Goal: Task Accomplishment & Management: Complete application form

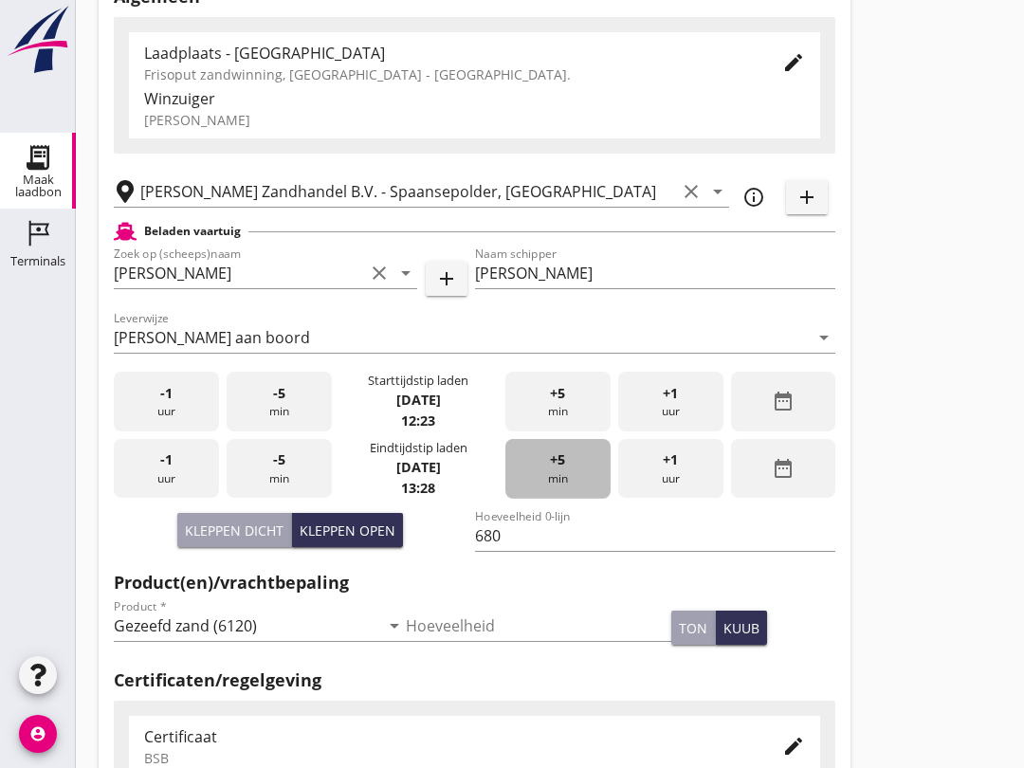
click at [568, 479] on div "+5 min" at bounding box center [557, 469] width 105 height 60
click at [559, 470] on span "+5" at bounding box center [557, 459] width 15 height 21
click at [576, 487] on div "+5 min" at bounding box center [557, 469] width 105 height 60
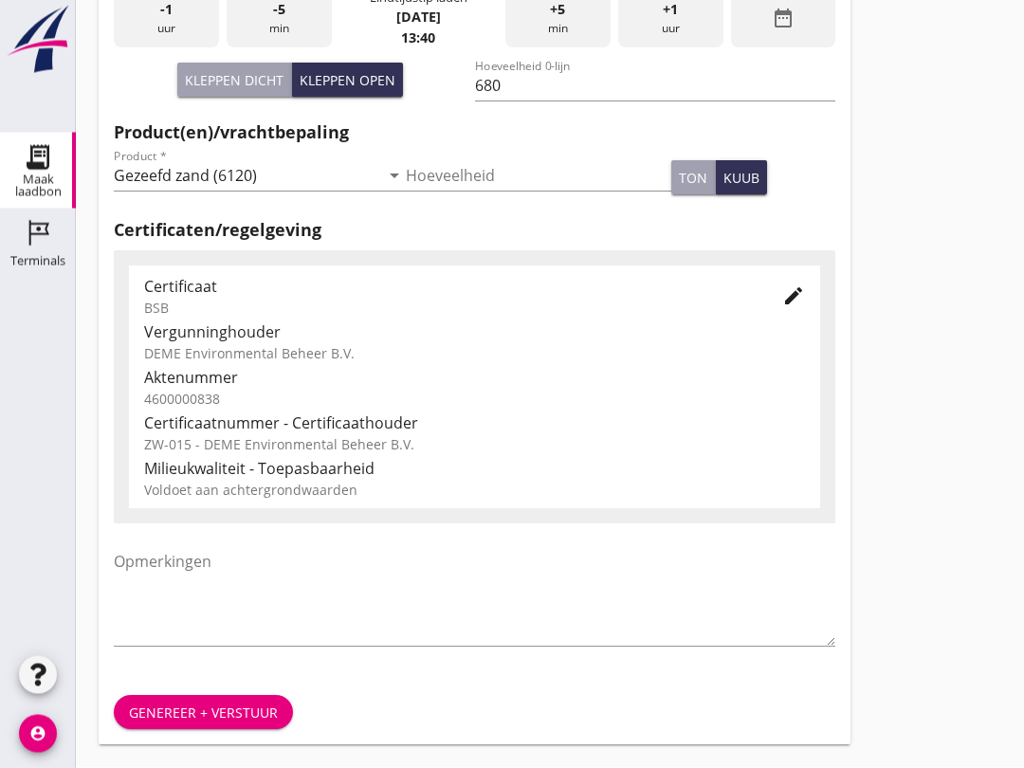
scroll to position [603, 0]
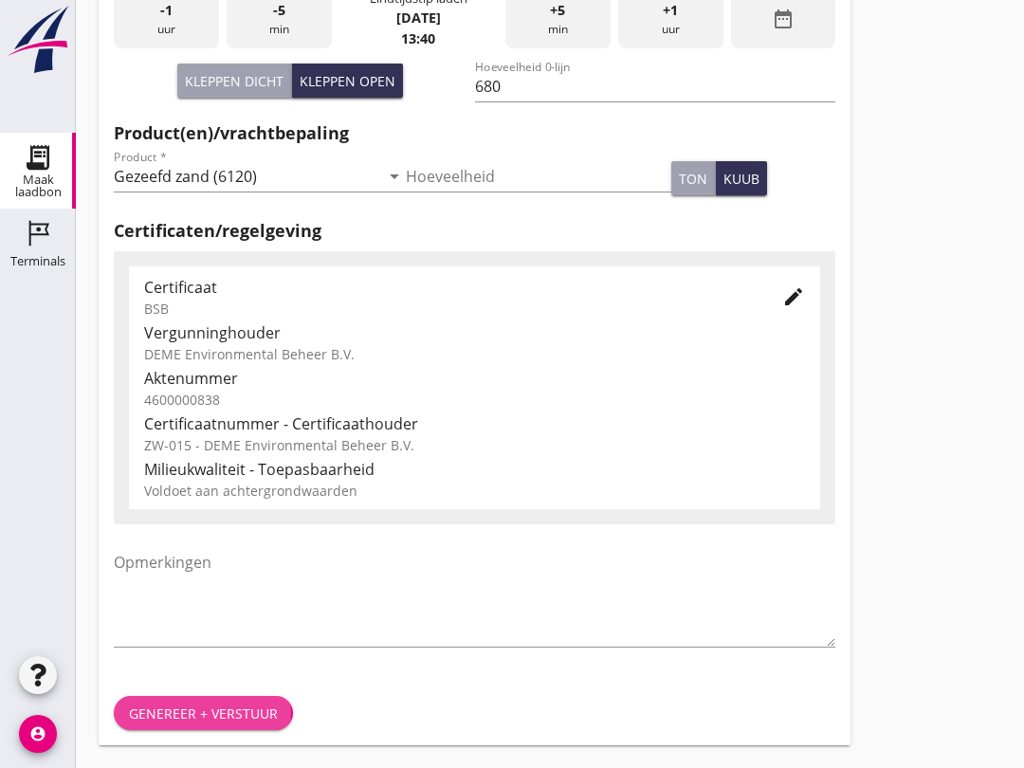
click at [203, 704] on div "Genereer + verstuur" at bounding box center [203, 714] width 149 height 20
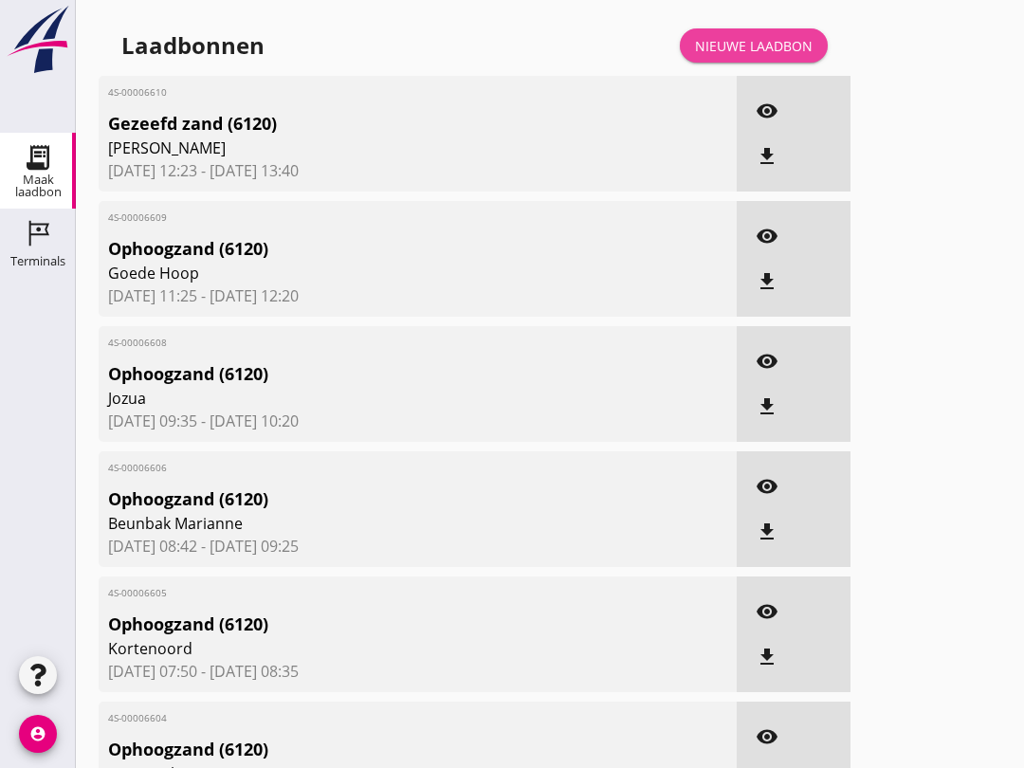
click at [776, 56] on div "Nieuwe laadbon" at bounding box center [754, 46] width 118 height 20
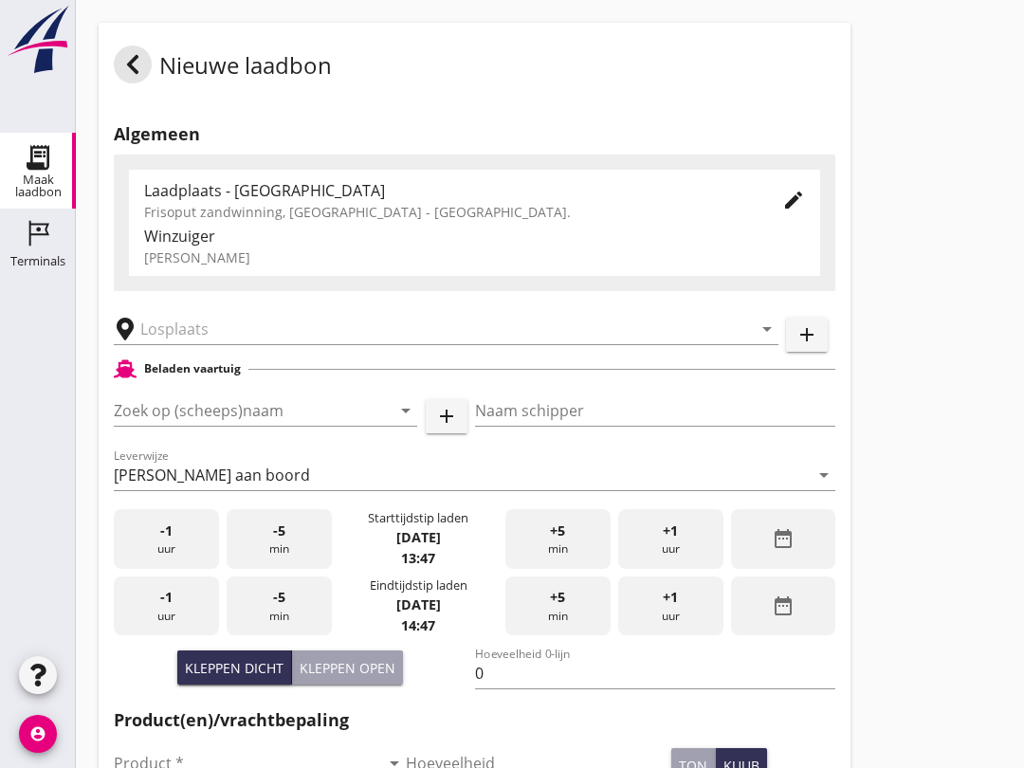
click at [179, 344] on input "text" at bounding box center [432, 329] width 585 height 30
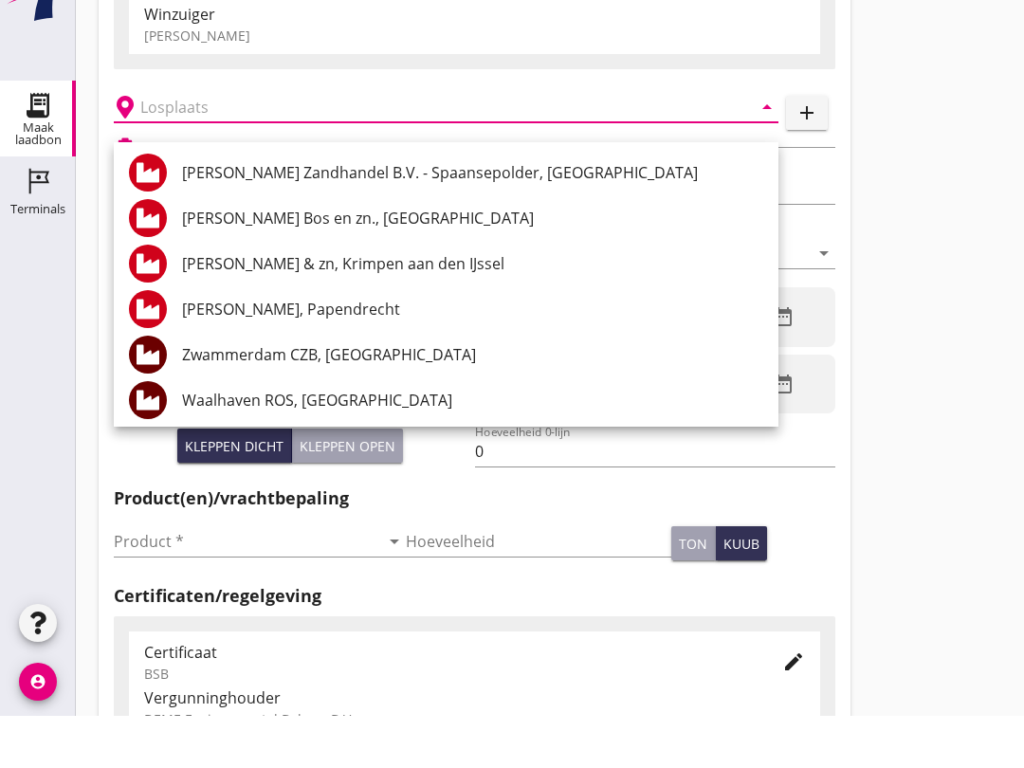
scroll to position [171, 0]
click at [155, 577] on input "Product *" at bounding box center [246, 592] width 265 height 30
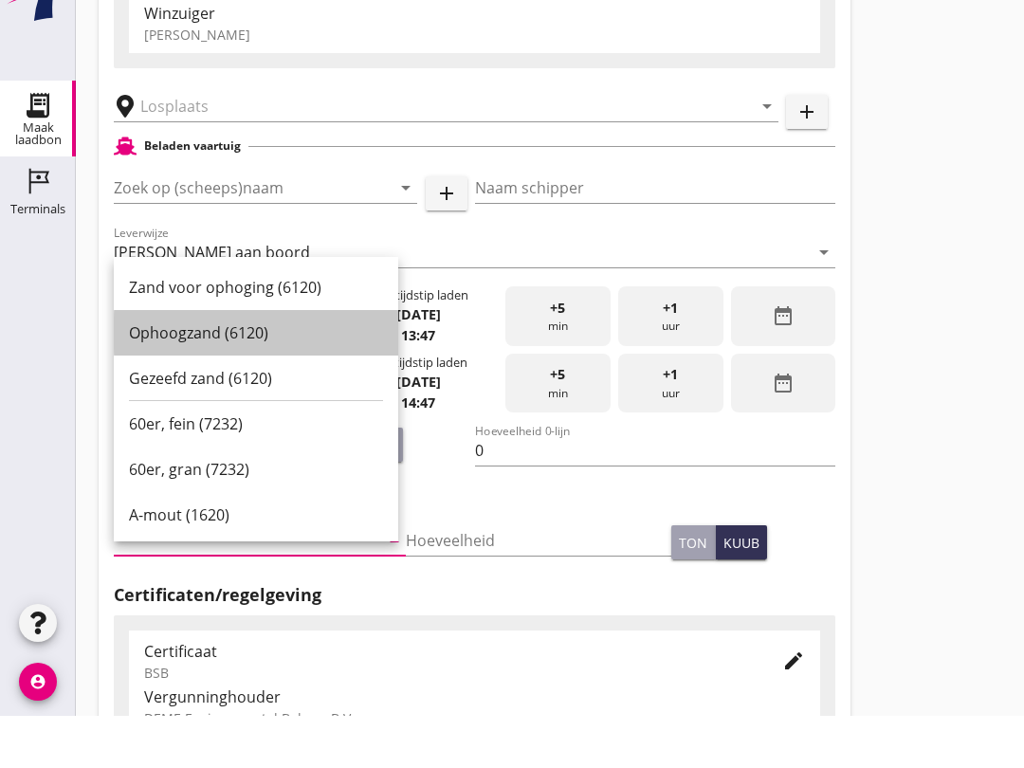
click at [161, 374] on div "Ophoogzand (6120)" at bounding box center [256, 385] width 254 height 23
type input "Ophoogzand (6120)"
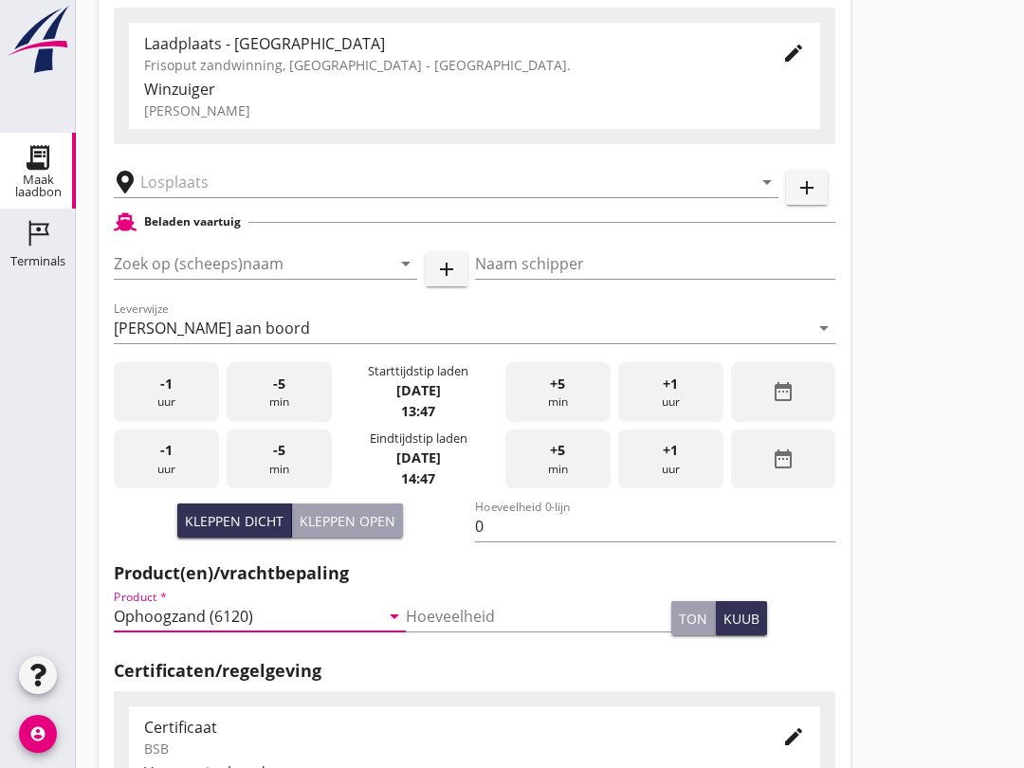
scroll to position [140, 0]
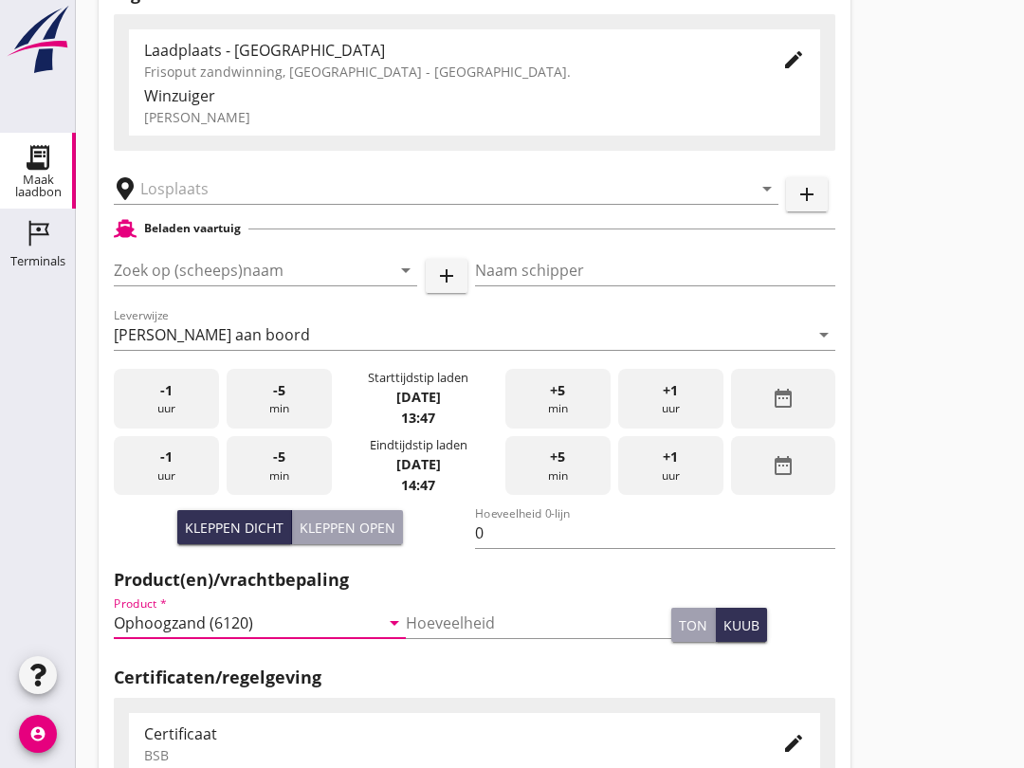
click at [144, 285] on input "Zoek op (scheeps)naam" at bounding box center [239, 270] width 250 height 30
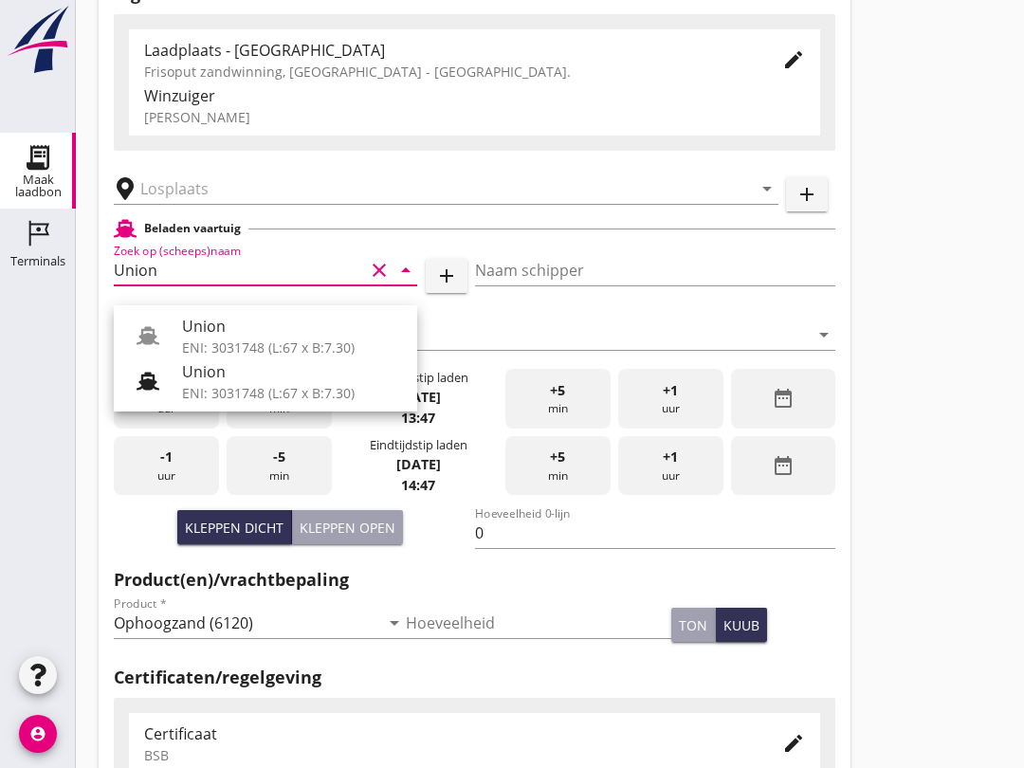
type input "Union"
click at [185, 187] on div "arrow_drop_down" at bounding box center [446, 183] width 665 height 42
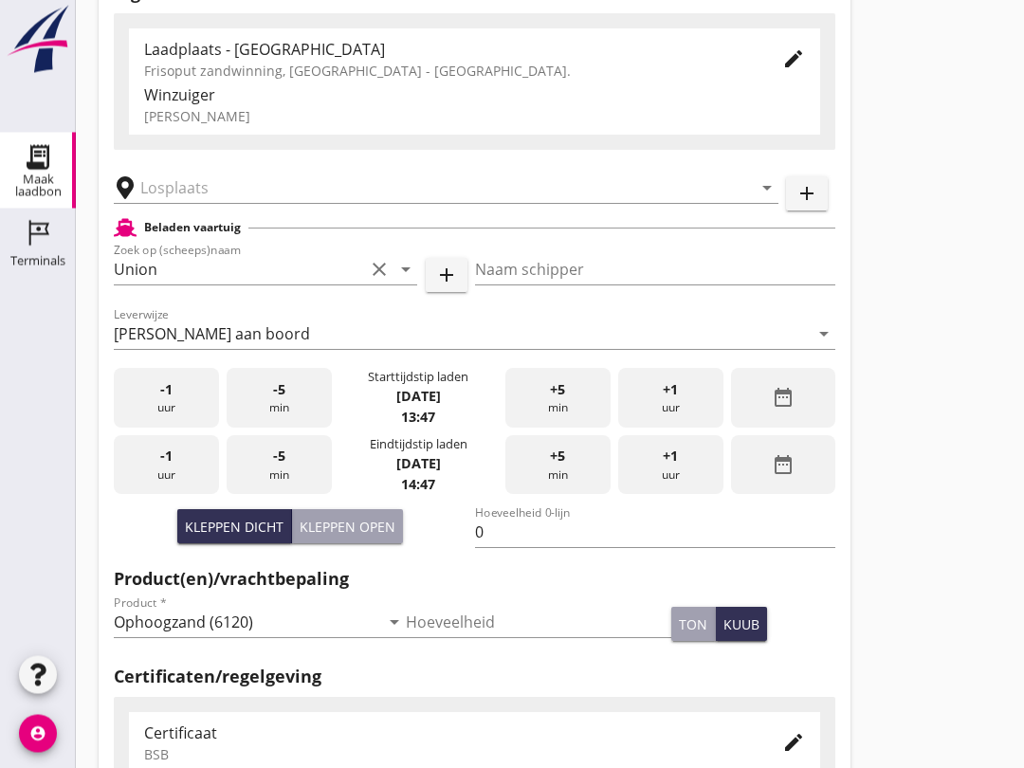
click at [173, 204] on input "text" at bounding box center [432, 189] width 585 height 30
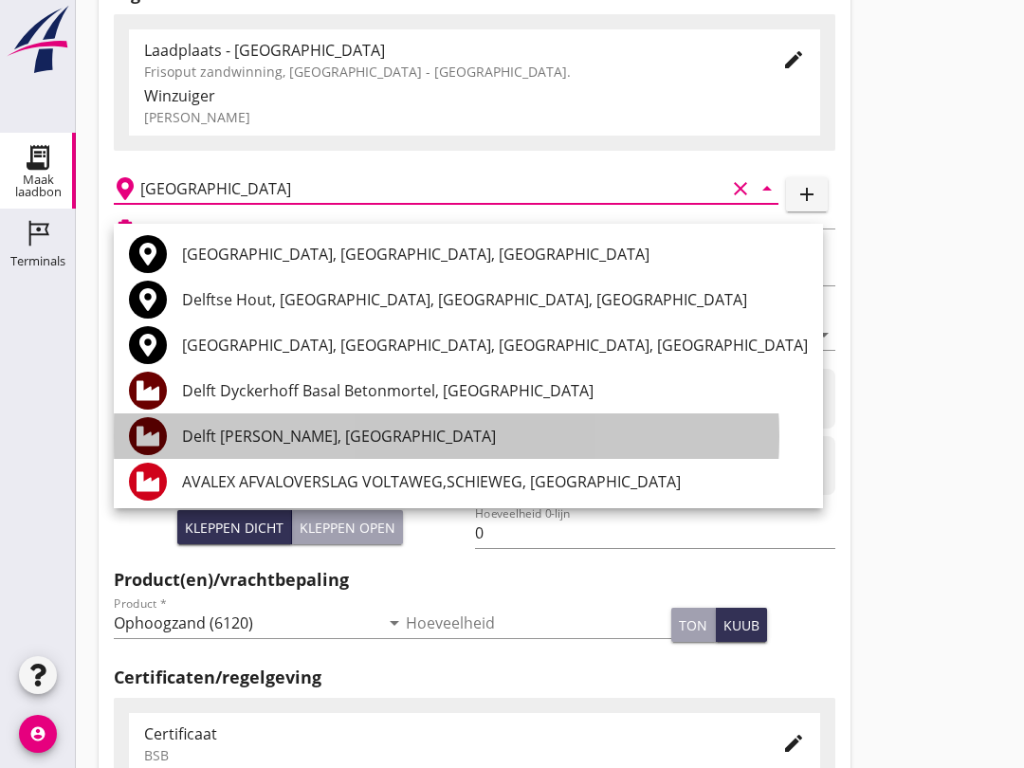
click at [334, 435] on div "Delft [PERSON_NAME], [GEOGRAPHIC_DATA]" at bounding box center [495, 436] width 626 height 23
type input "Delft [PERSON_NAME], [GEOGRAPHIC_DATA]"
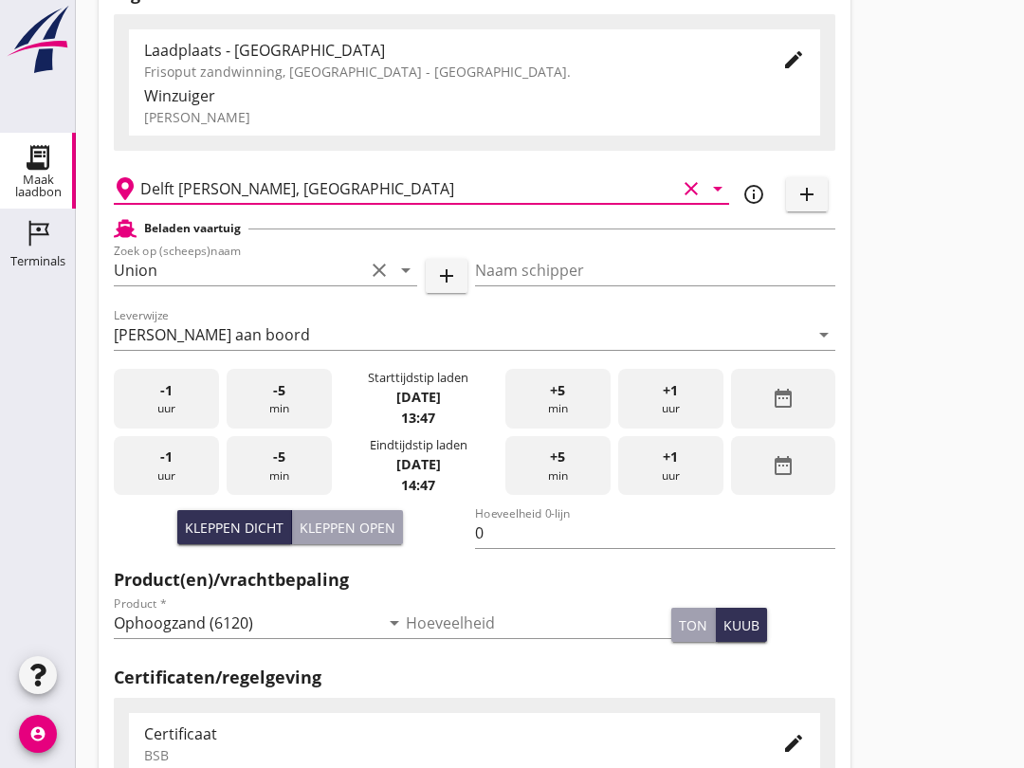
click at [374, 282] on icon "clear" at bounding box center [379, 270] width 23 height 23
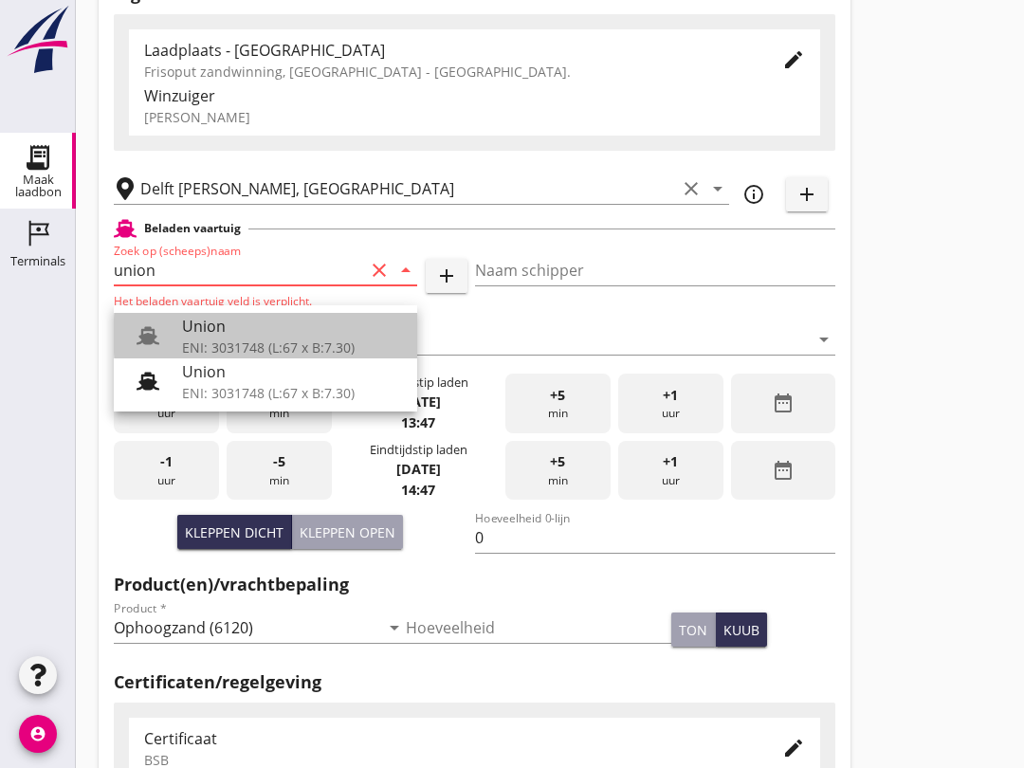
click at [202, 320] on div "Union" at bounding box center [292, 326] width 220 height 23
type input "Union"
type input "[PERSON_NAME]"
type input "480"
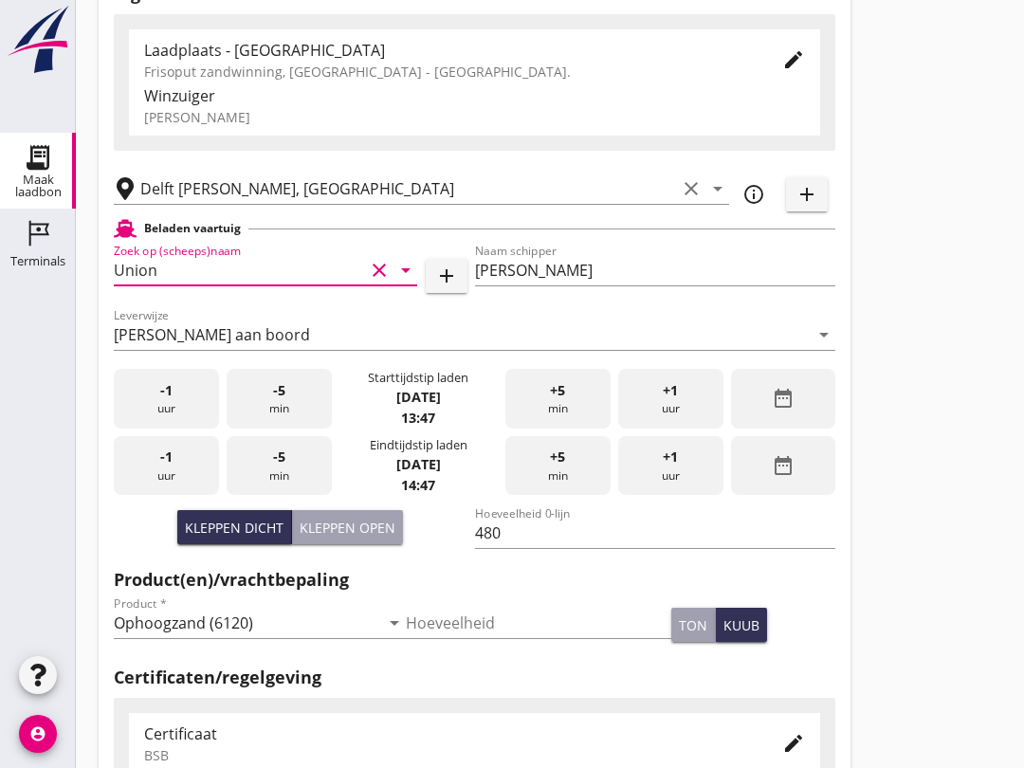
click at [293, 477] on div "-5 min" at bounding box center [279, 466] width 105 height 60
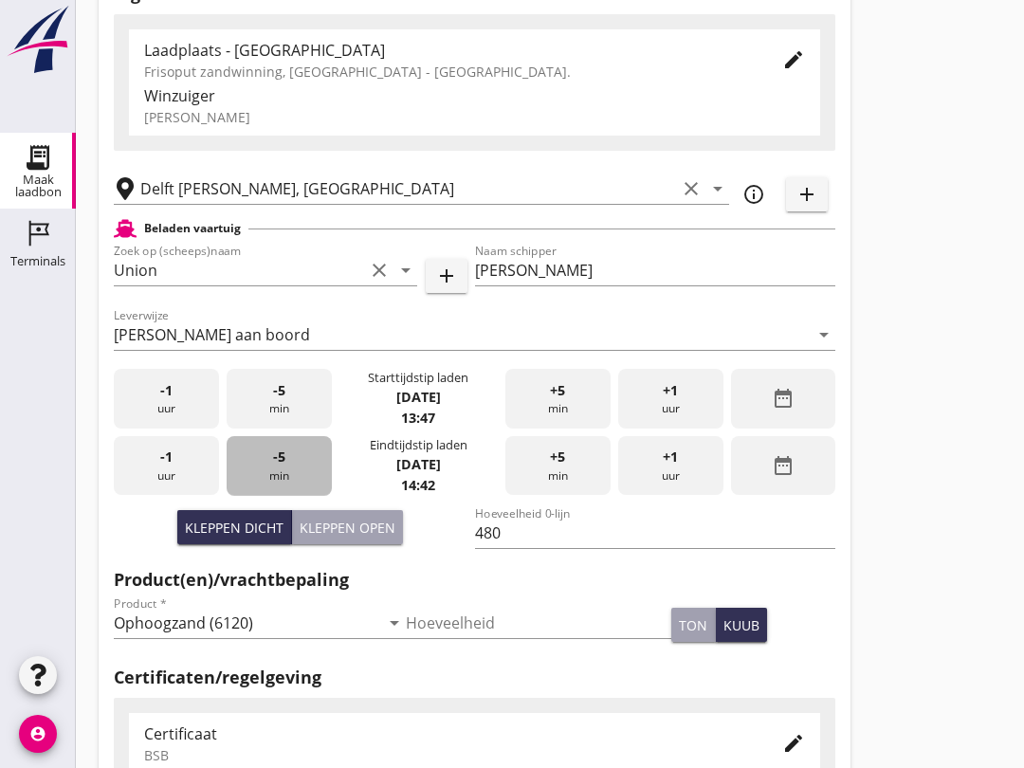
click at [281, 467] on span "-5" at bounding box center [279, 457] width 12 height 21
click at [284, 467] on span "-5" at bounding box center [279, 456] width 12 height 21
click at [285, 472] on div "-5 min" at bounding box center [279, 465] width 105 height 60
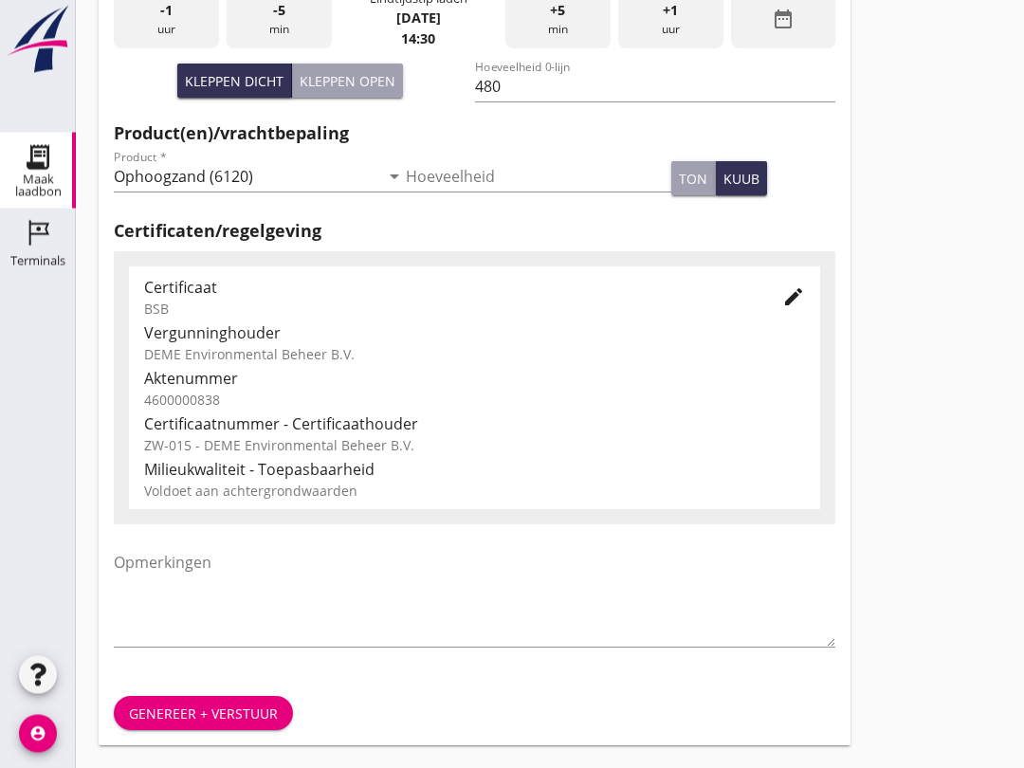
scroll to position [603, 0]
click at [219, 706] on div "Genereer + verstuur" at bounding box center [203, 714] width 149 height 20
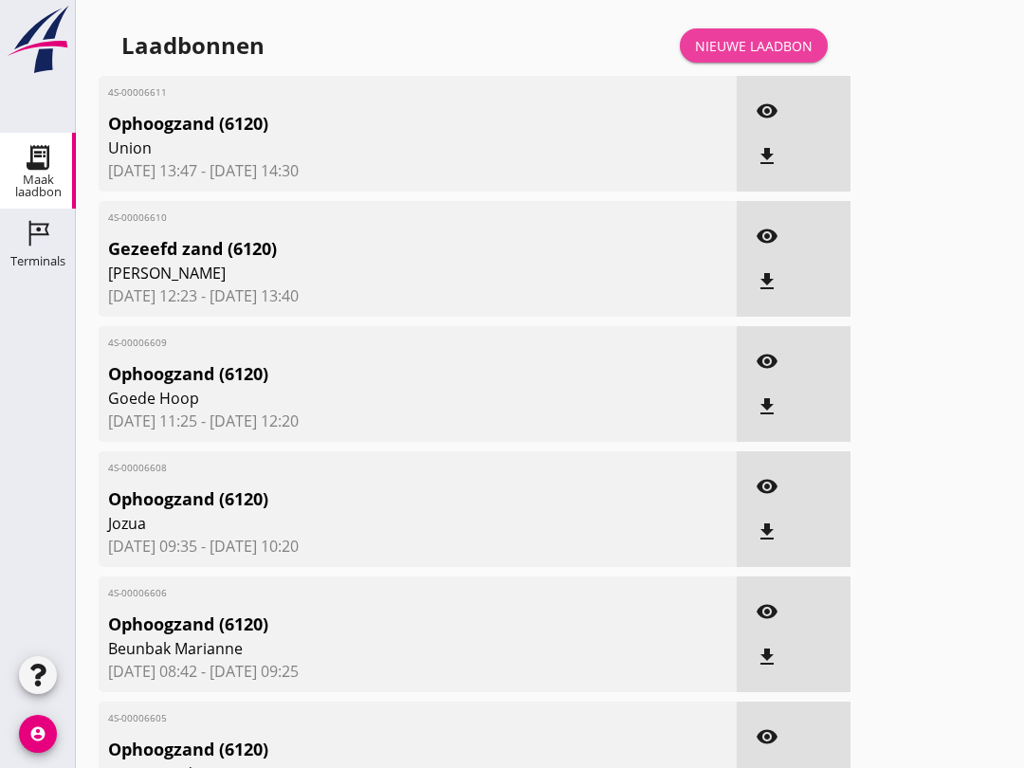
click at [731, 56] on div "Nieuwe laadbon" at bounding box center [754, 46] width 118 height 20
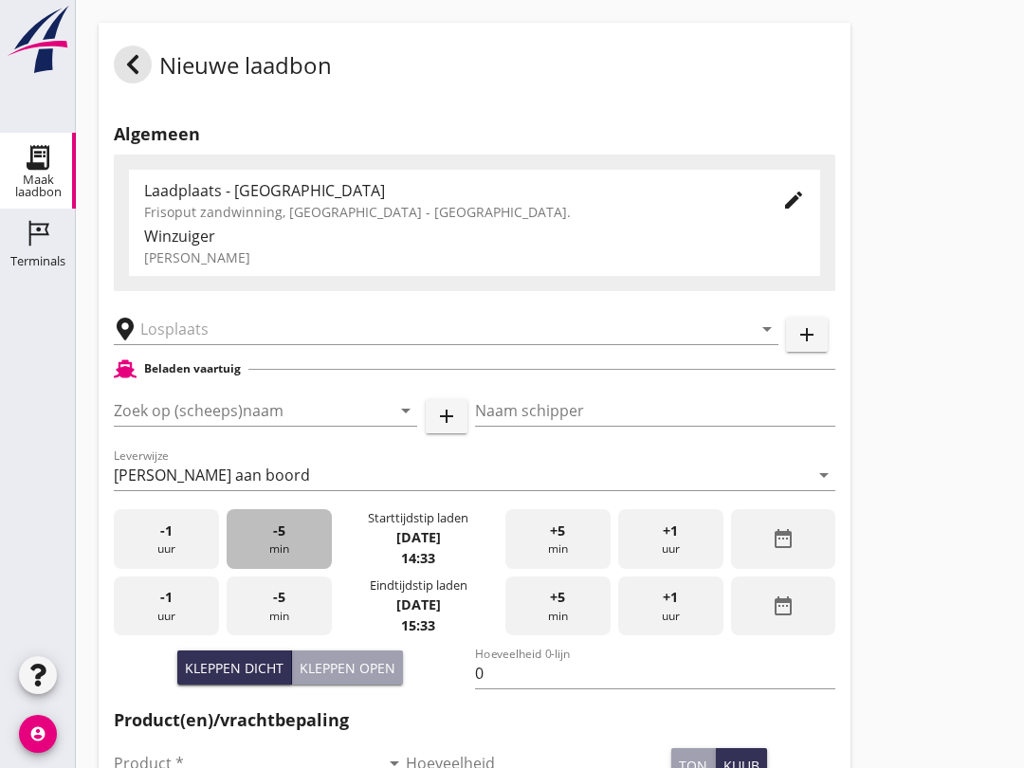
click at [274, 541] on span "-5" at bounding box center [279, 531] width 12 height 21
click at [543, 569] on div "+5 min" at bounding box center [557, 539] width 105 height 60
click at [151, 426] on input "Zoek op (scheeps)naam" at bounding box center [239, 410] width 250 height 30
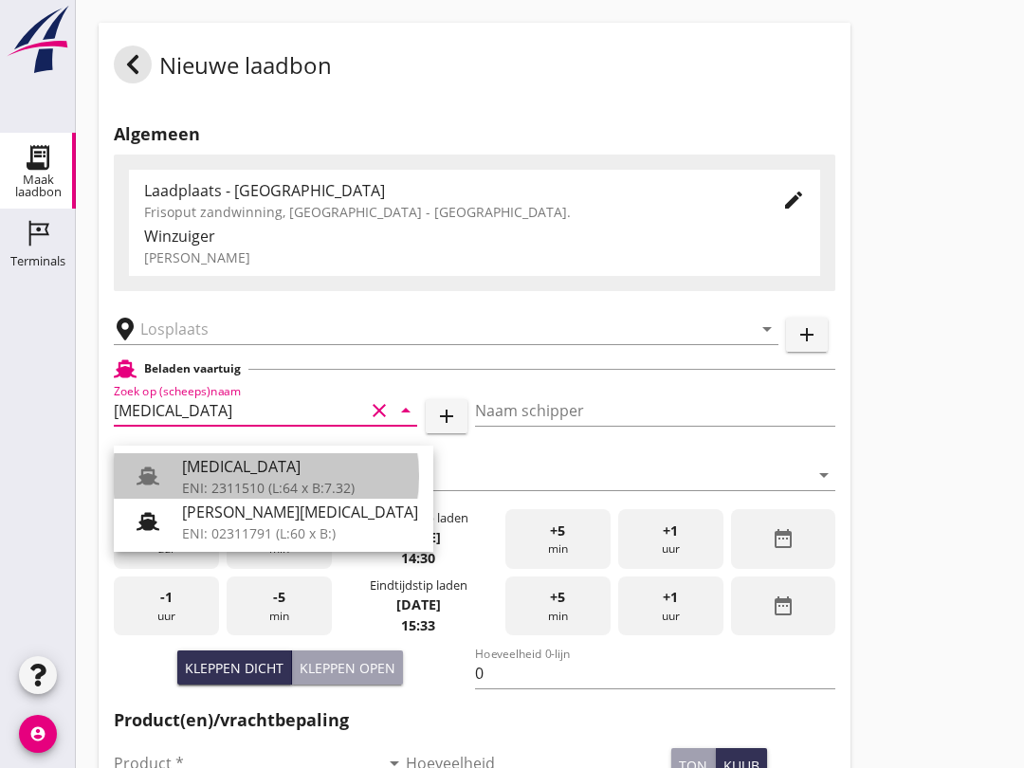
click at [316, 470] on div "[MEDICAL_DATA]" at bounding box center [300, 466] width 236 height 23
type input "[MEDICAL_DATA]"
type input "[PERSON_NAME]"
type input "552"
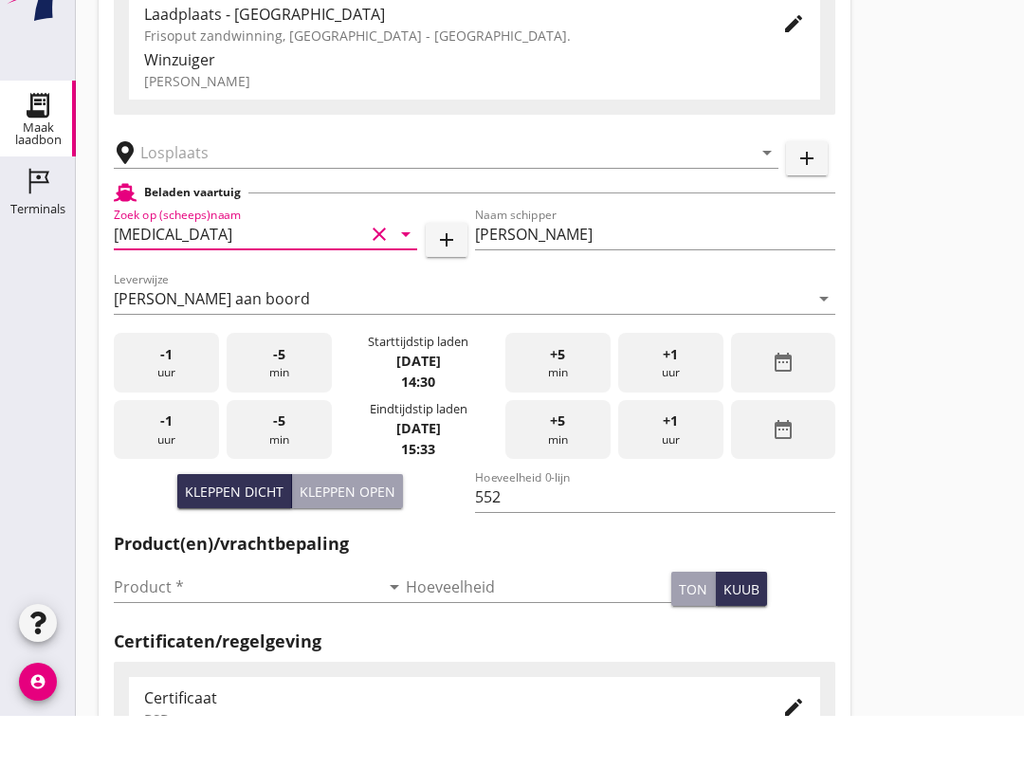
scroll to position [143, 0]
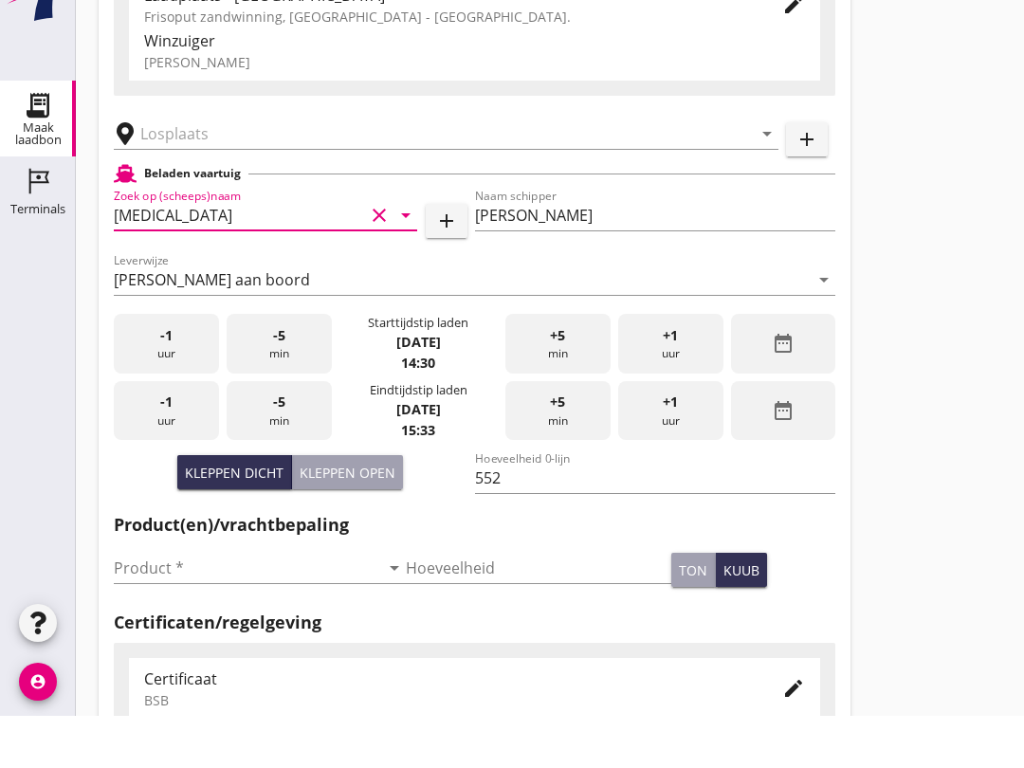
click at [143, 605] on input "Product *" at bounding box center [246, 620] width 265 height 30
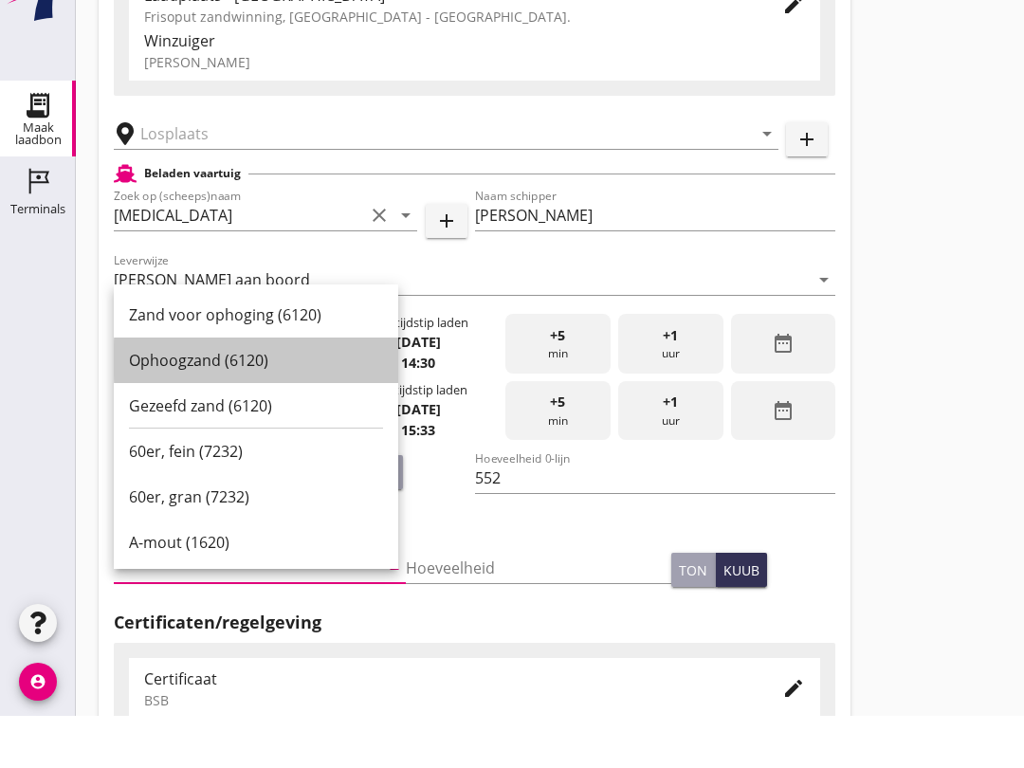
click at [139, 401] on div "Ophoogzand (6120)" at bounding box center [256, 412] width 254 height 23
type input "Ophoogzand (6120)"
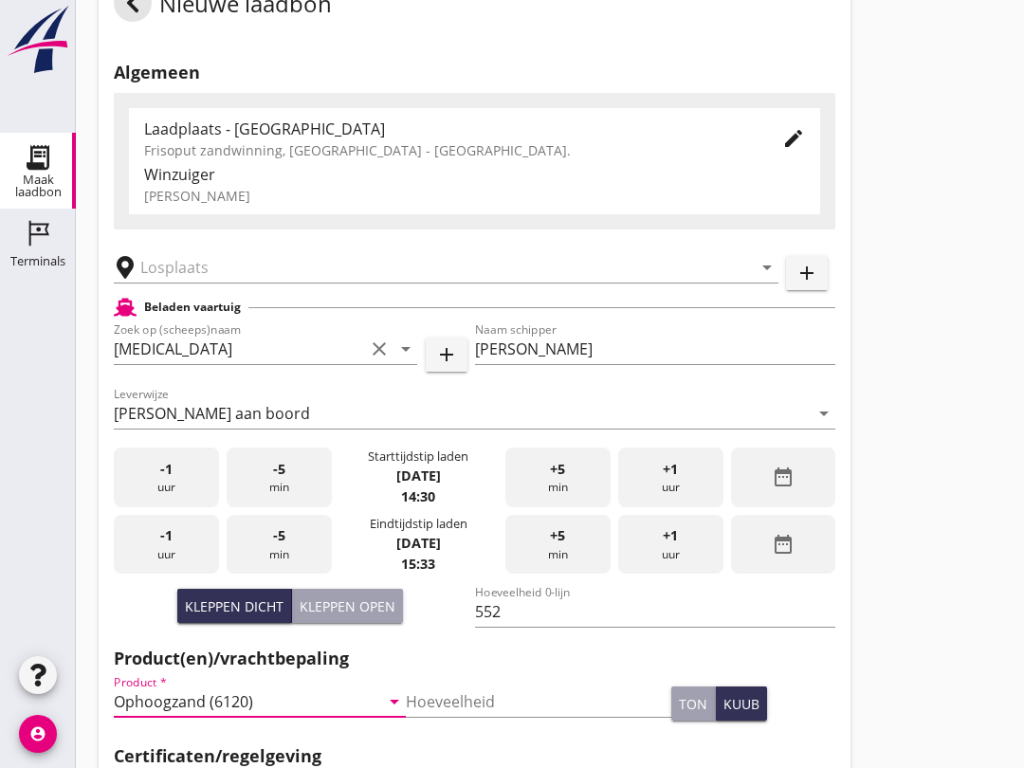
scroll to position [52, 0]
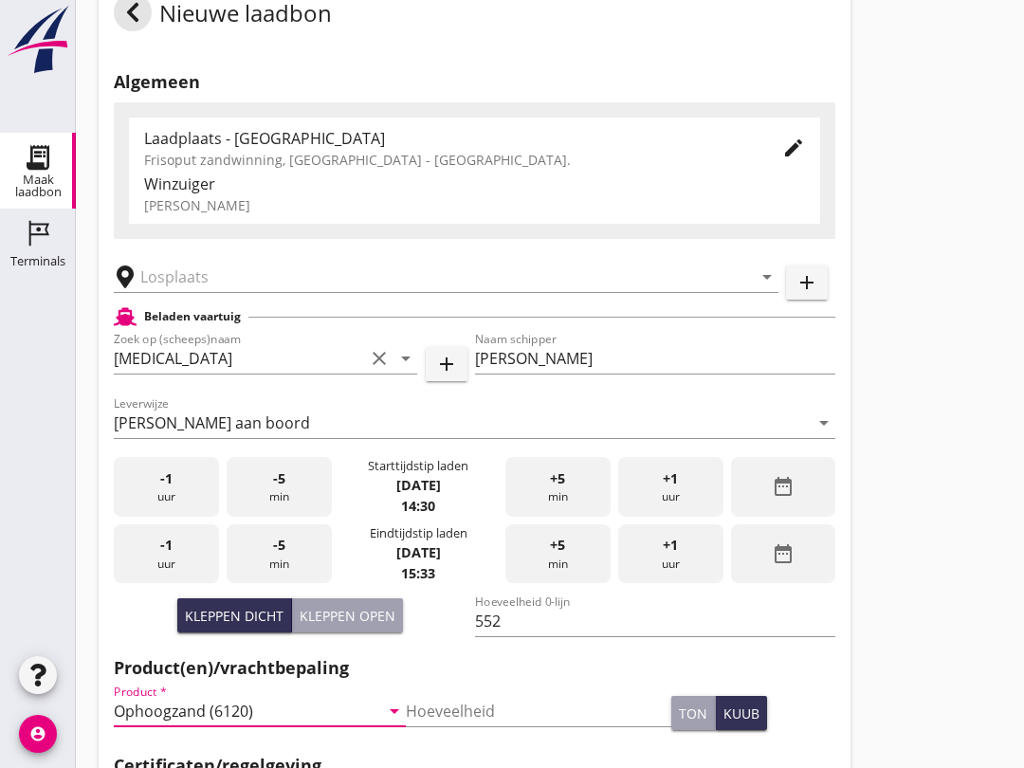
click at [162, 286] on input "text" at bounding box center [432, 277] width 585 height 30
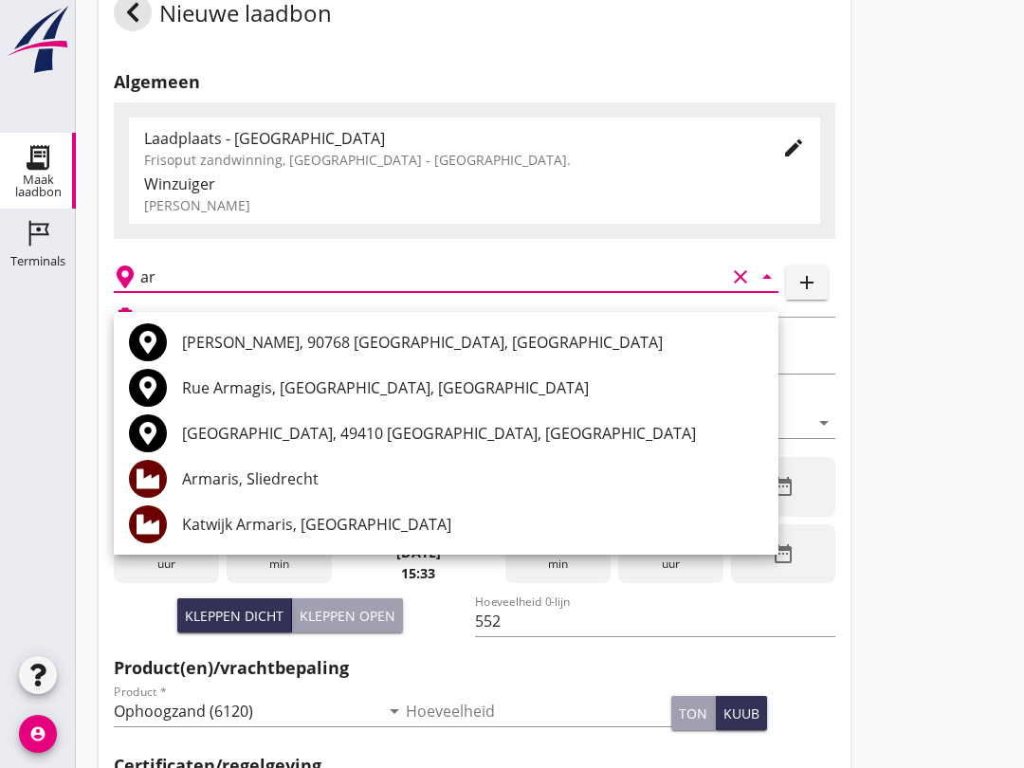
type input "a"
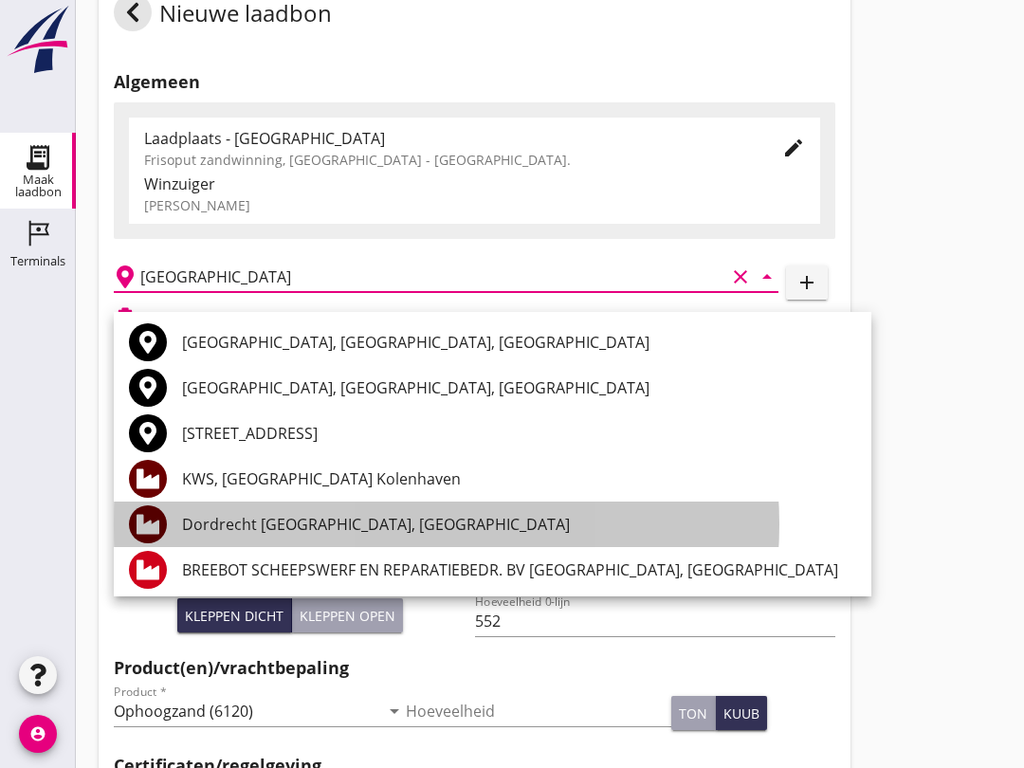
click at [329, 525] on div "Dordrecht [GEOGRAPHIC_DATA], [GEOGRAPHIC_DATA]" at bounding box center [519, 524] width 674 height 23
type input "Dordrecht [GEOGRAPHIC_DATA], [GEOGRAPHIC_DATA]"
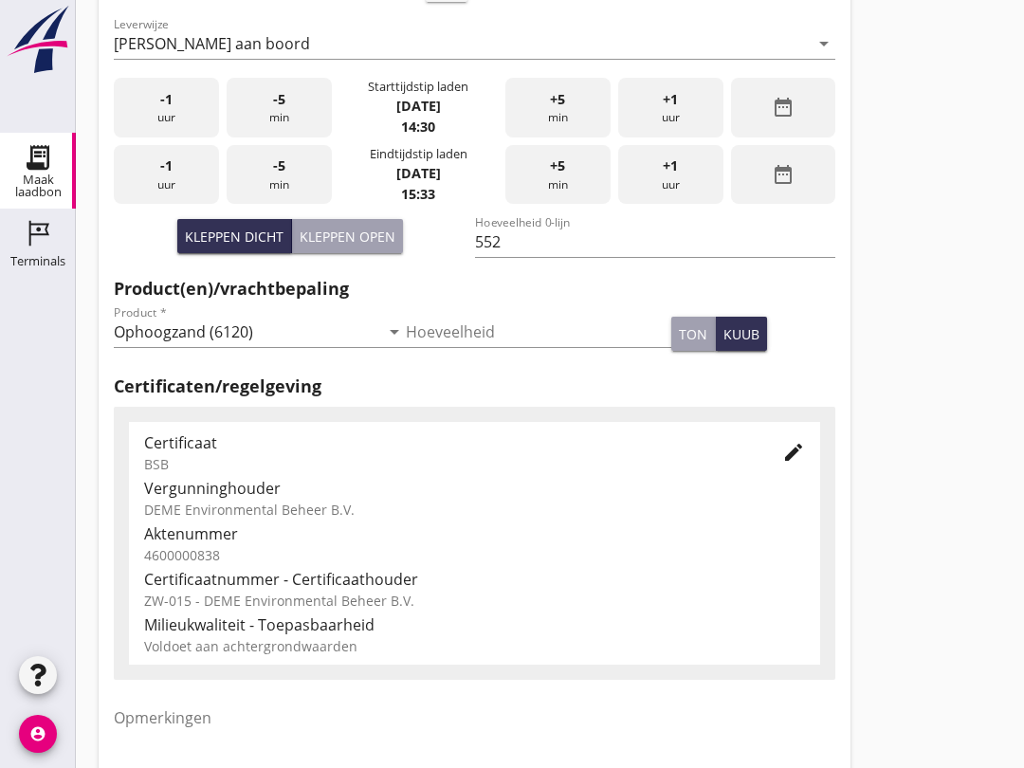
scroll to position [428, 0]
